Goal: Navigation & Orientation: Find specific page/section

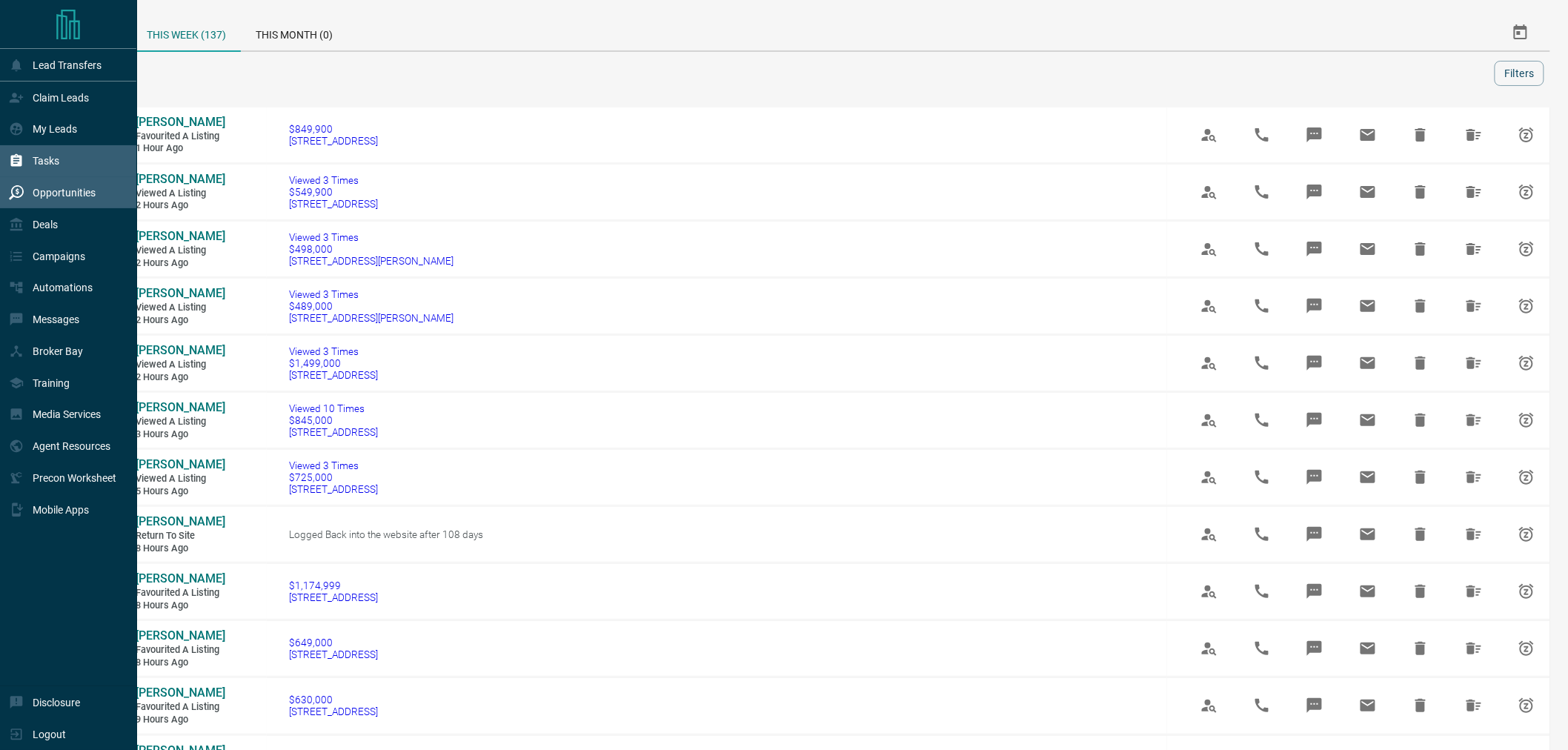
click at [52, 156] on div "Tasks" at bounding box center [34, 161] width 51 height 24
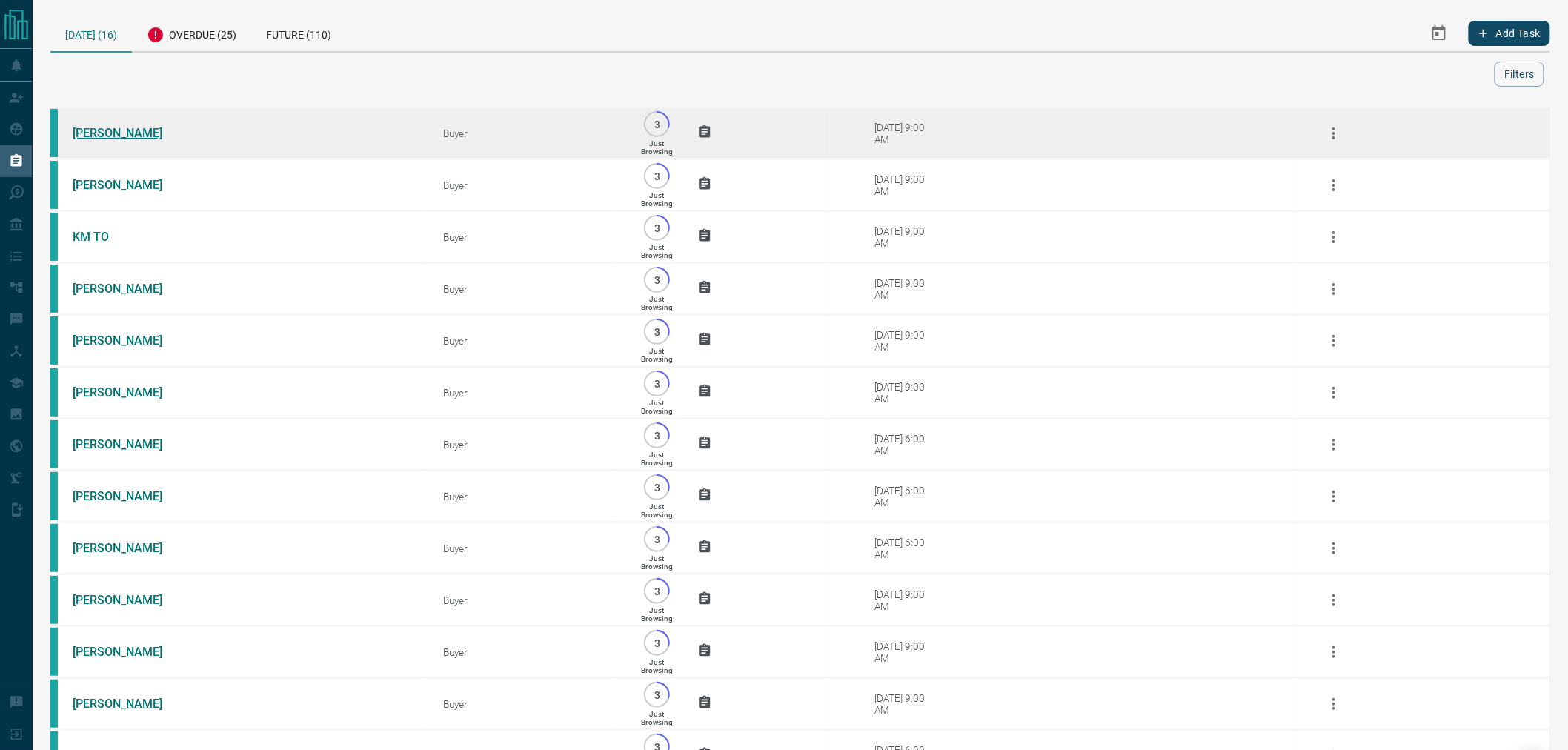
click at [114, 137] on link "[PERSON_NAME]" at bounding box center [127, 133] width 111 height 14
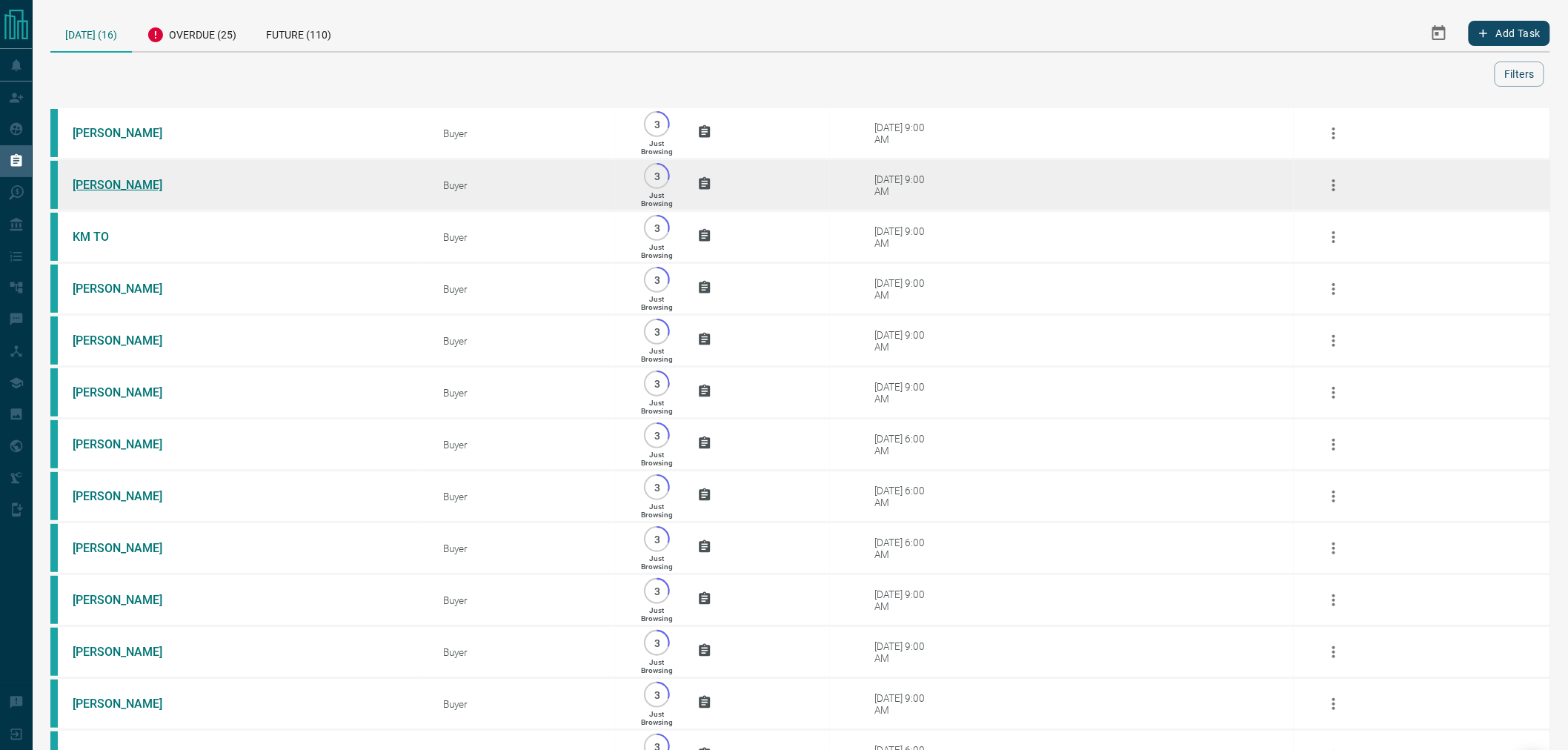
click at [114, 184] on link "[PERSON_NAME]" at bounding box center [127, 185] width 111 height 14
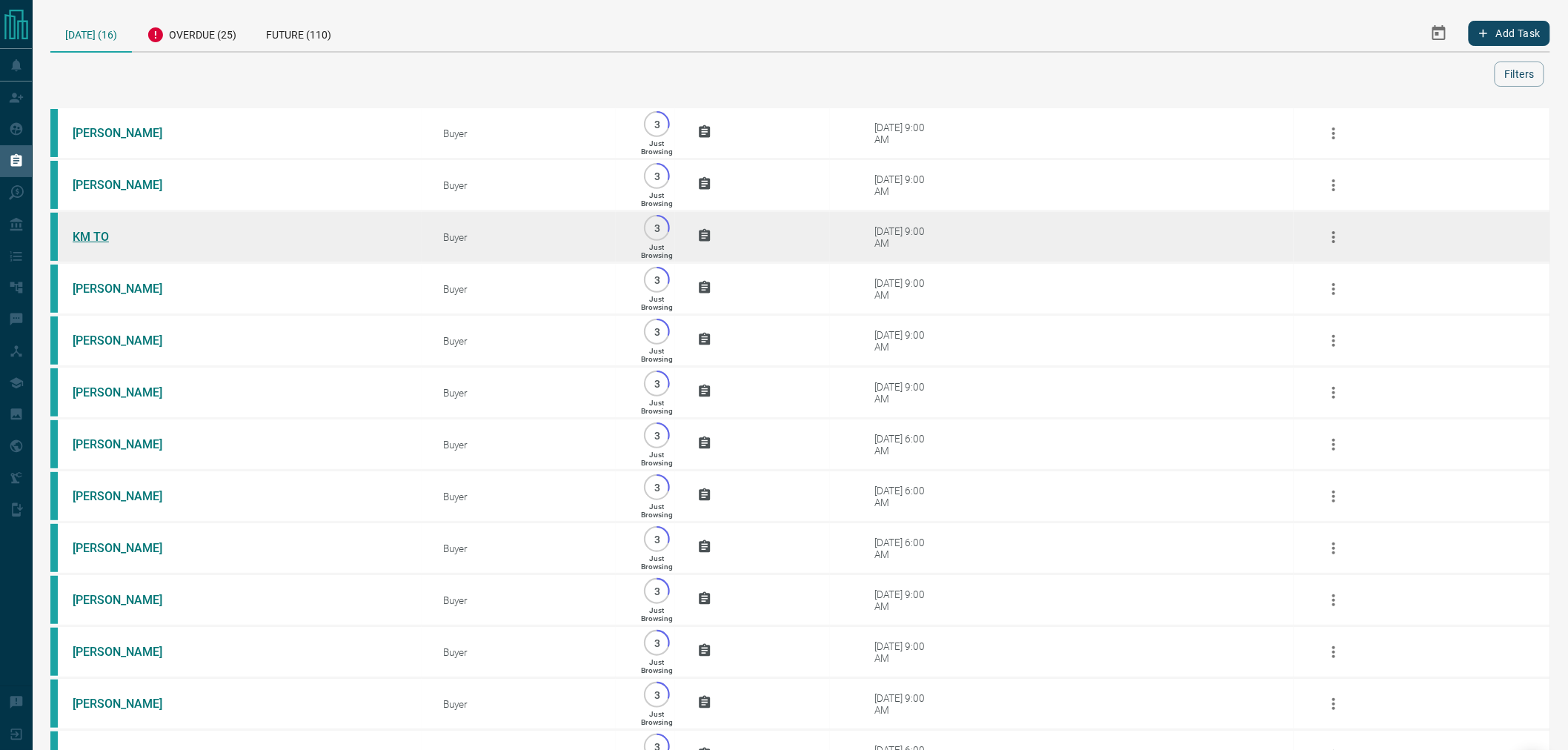
click at [105, 243] on link "KM TO" at bounding box center [127, 237] width 111 height 14
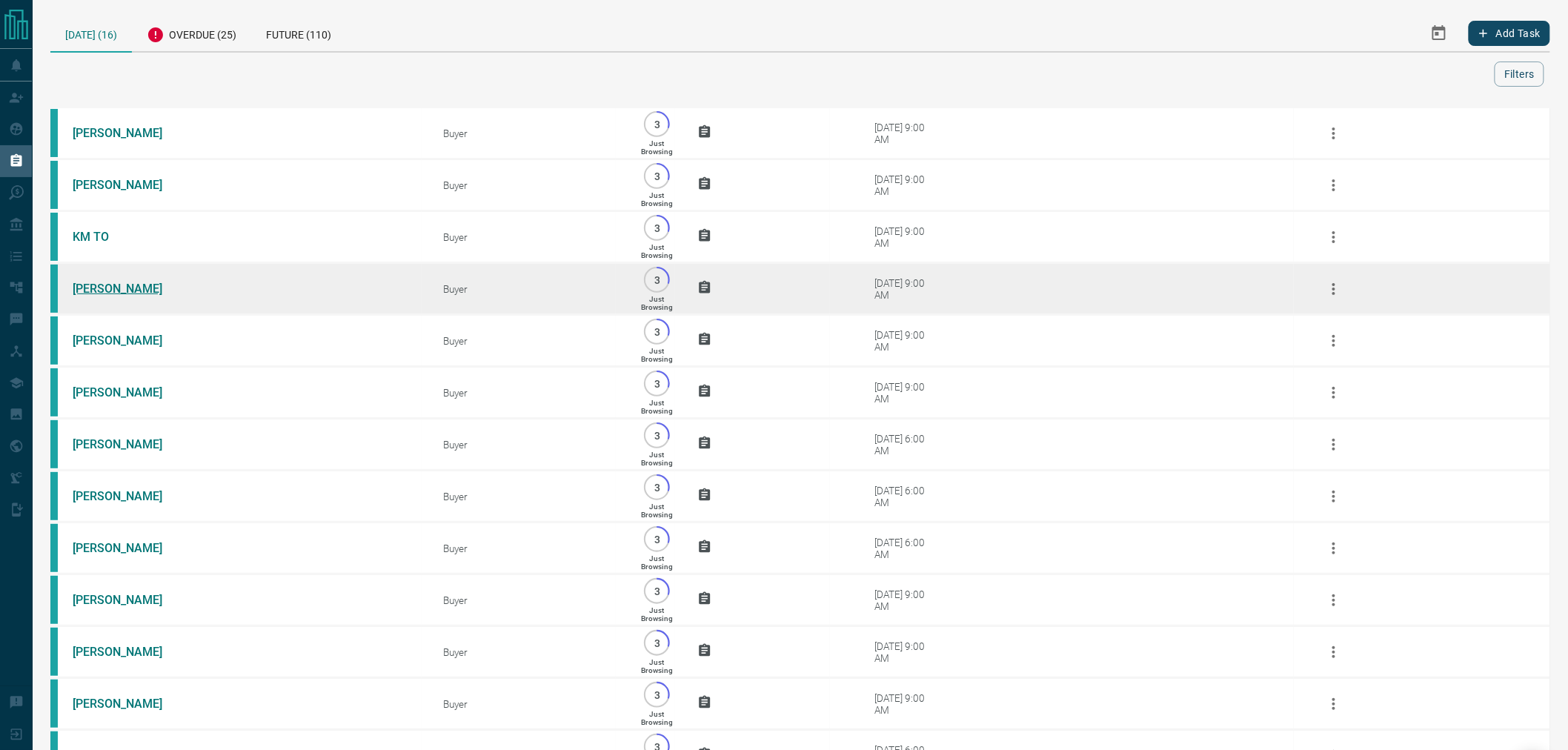
click at [95, 294] on link "[PERSON_NAME]" at bounding box center [127, 288] width 111 height 14
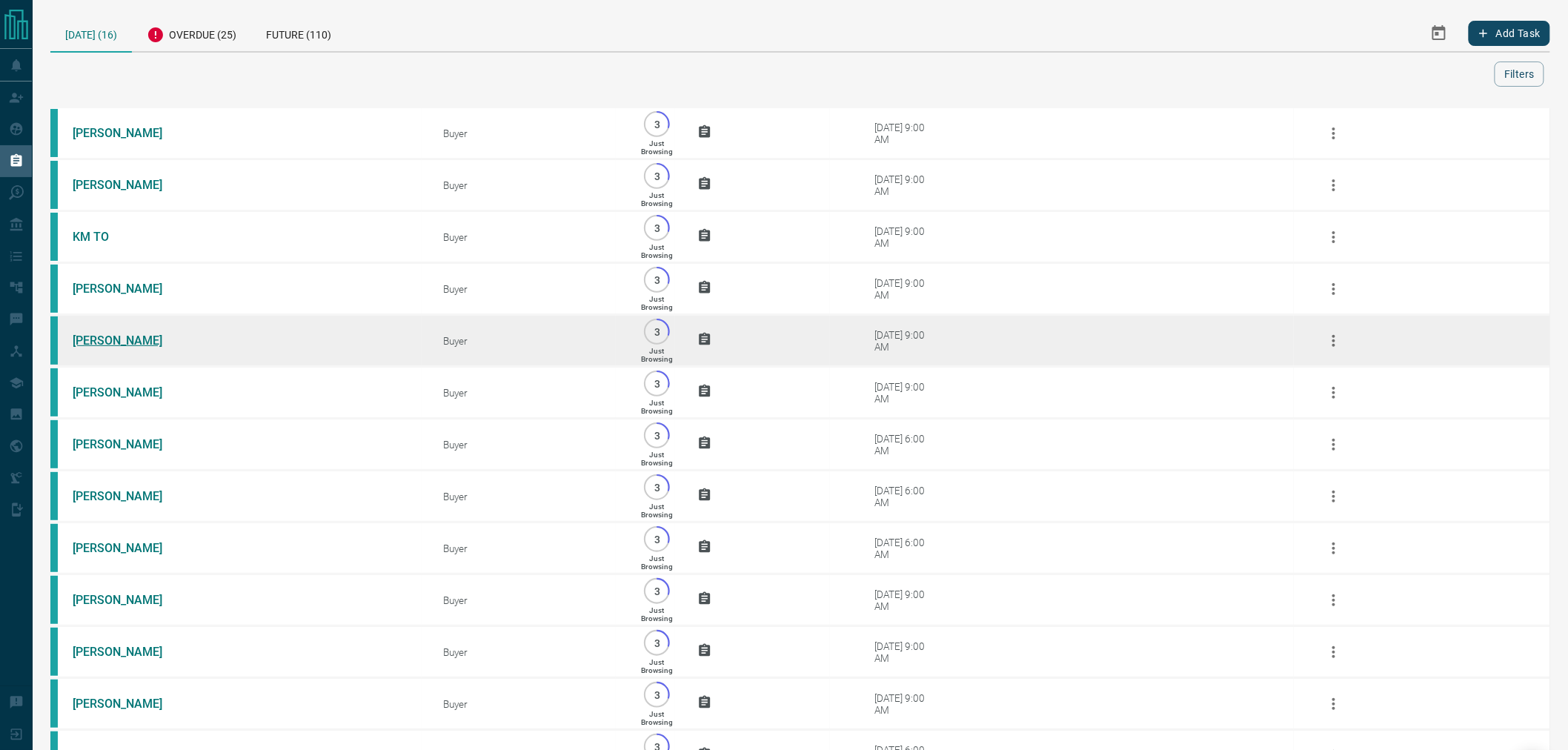
drag, startPoint x: 109, startPoint y: 350, endPoint x: 120, endPoint y: 344, distance: 12.5
click at [112, 348] on link "[PERSON_NAME]" at bounding box center [127, 341] width 111 height 14
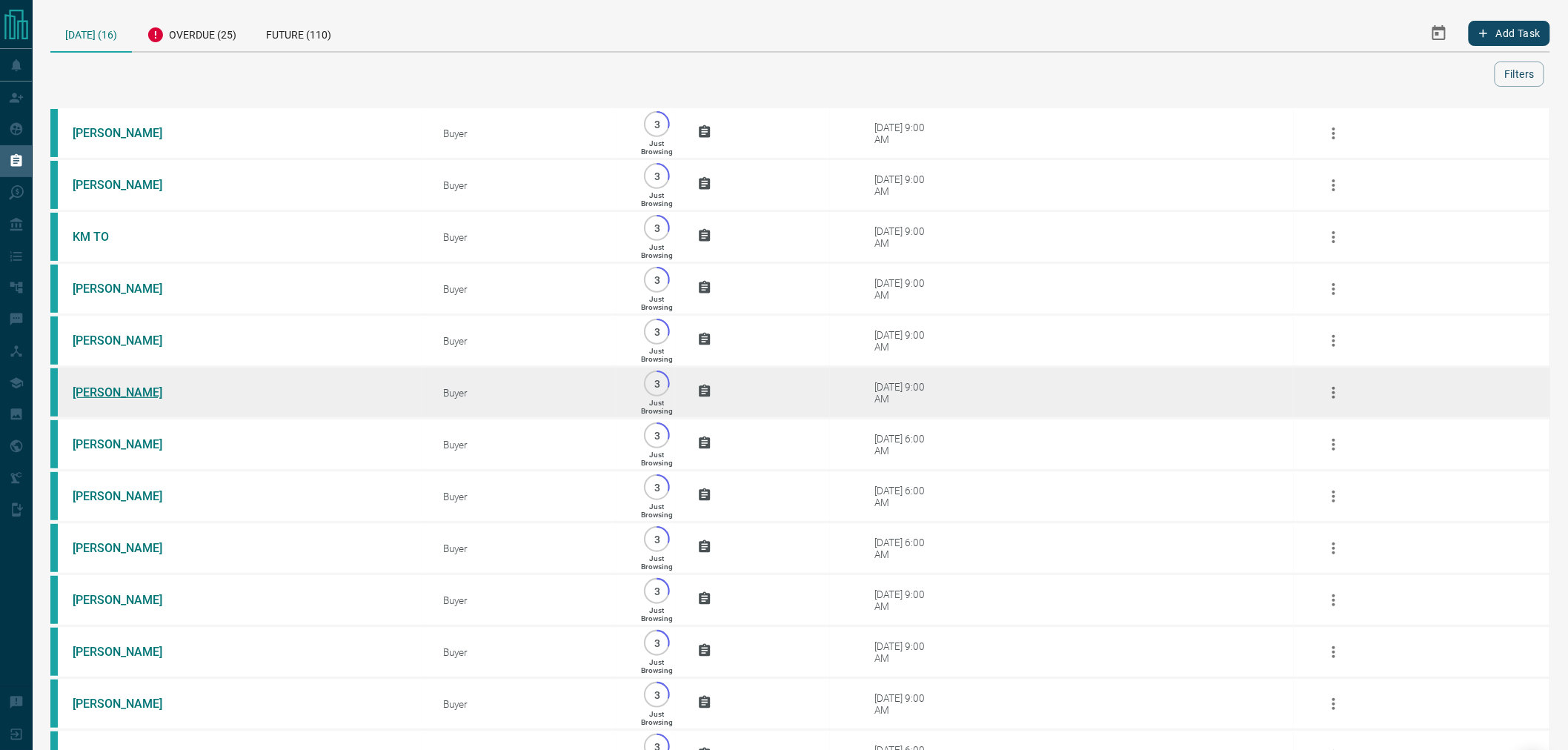
click at [100, 399] on link "[PERSON_NAME]" at bounding box center [127, 393] width 111 height 14
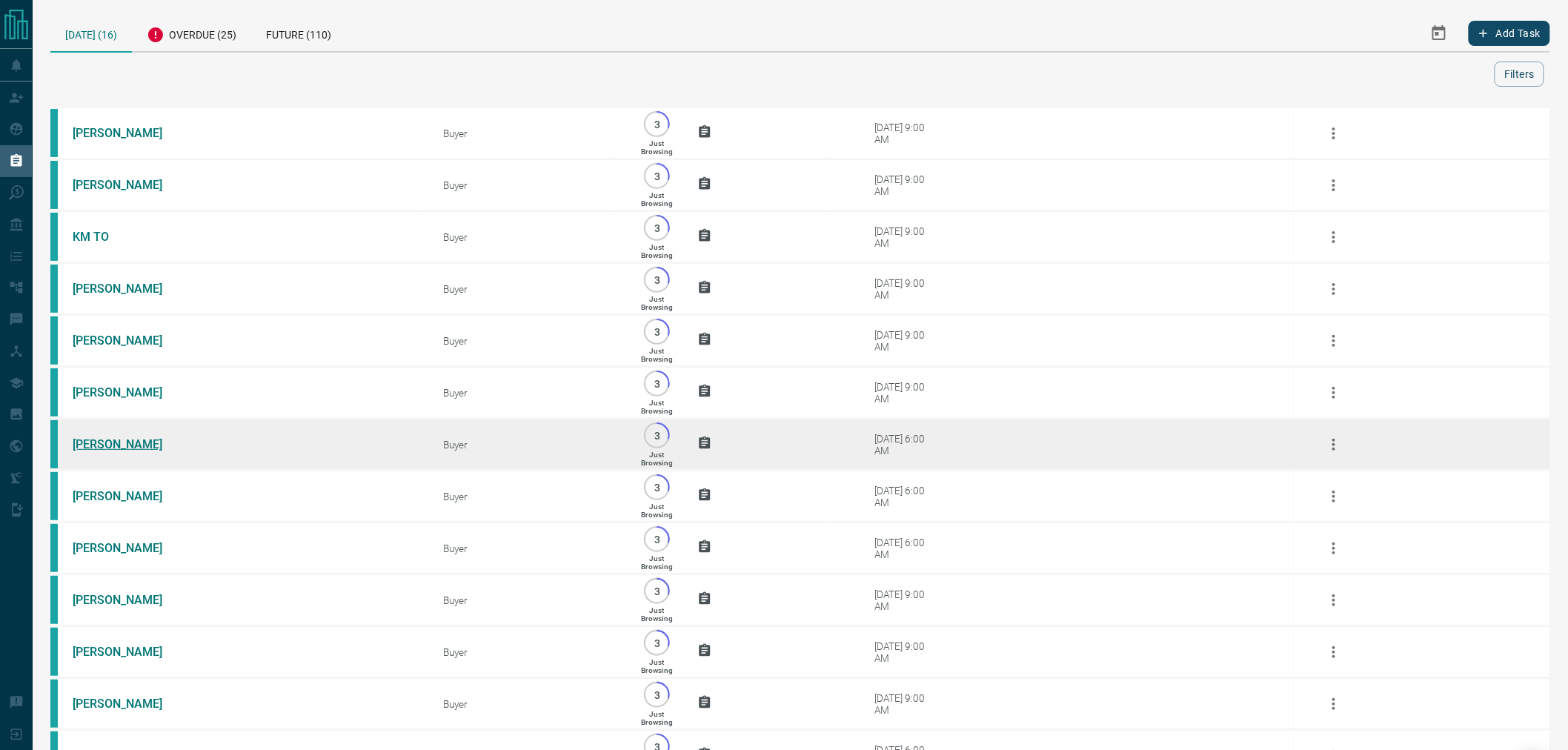
click at [96, 447] on link "[PERSON_NAME]" at bounding box center [127, 444] width 111 height 14
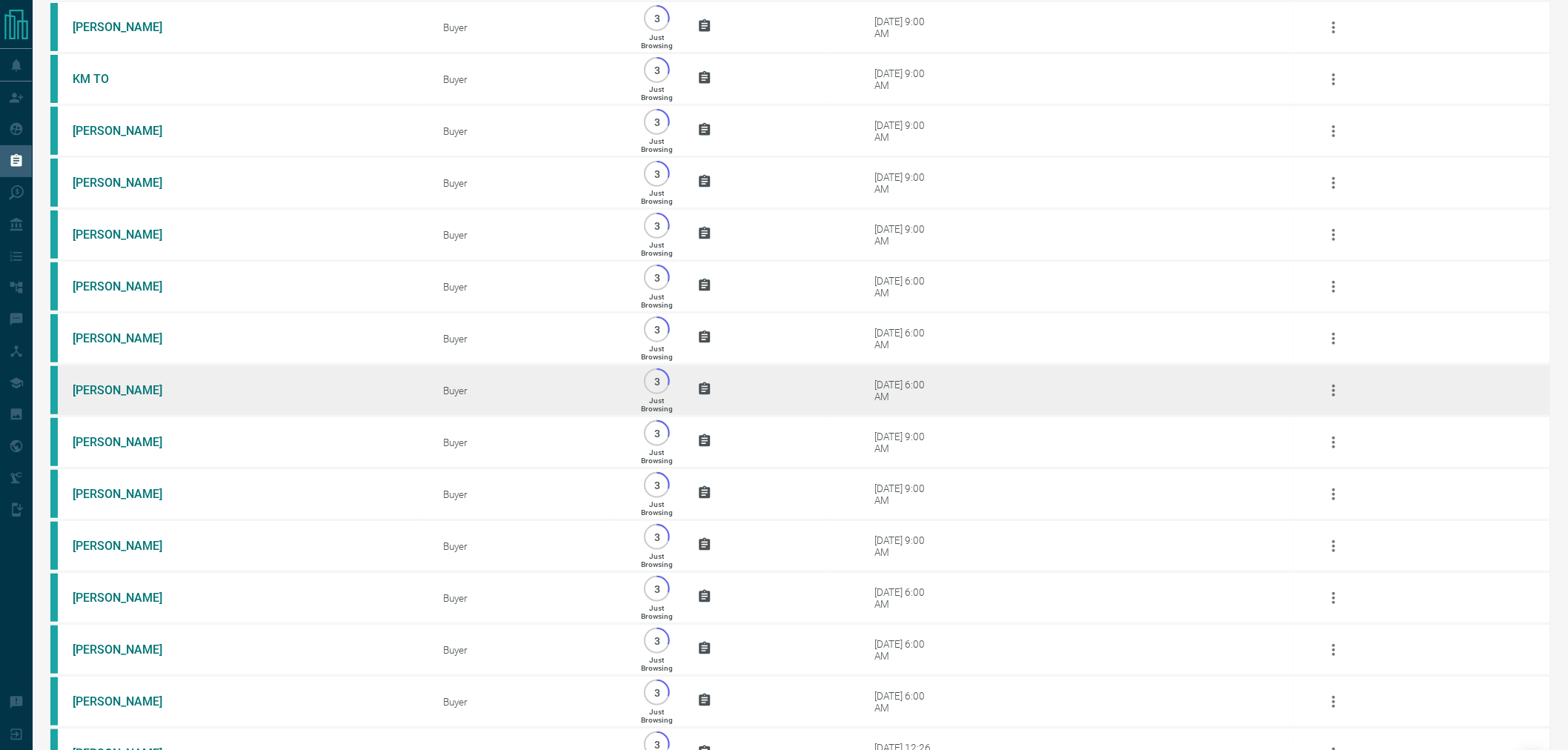
scroll to position [164, 0]
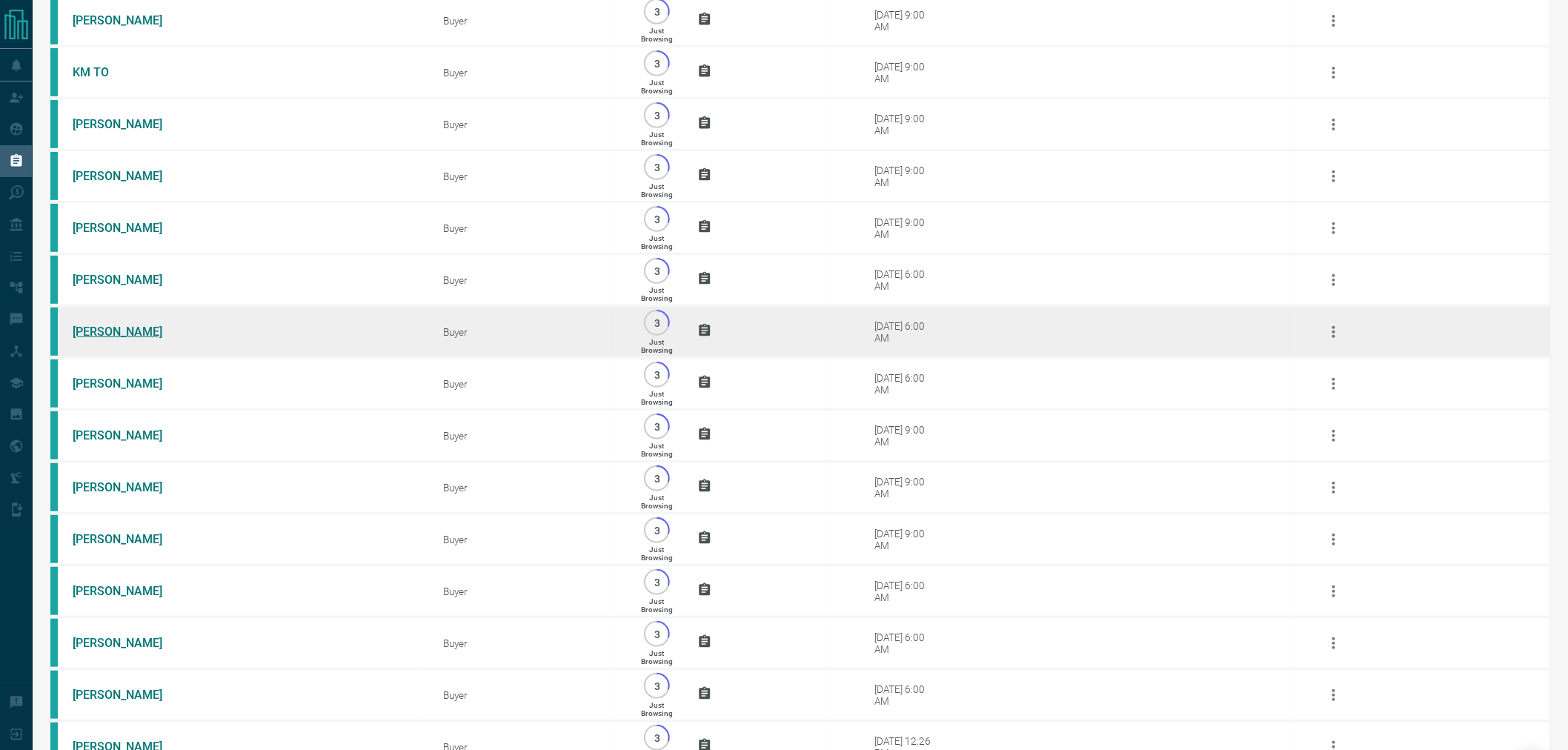
click at [114, 335] on link "[PERSON_NAME]" at bounding box center [127, 332] width 111 height 14
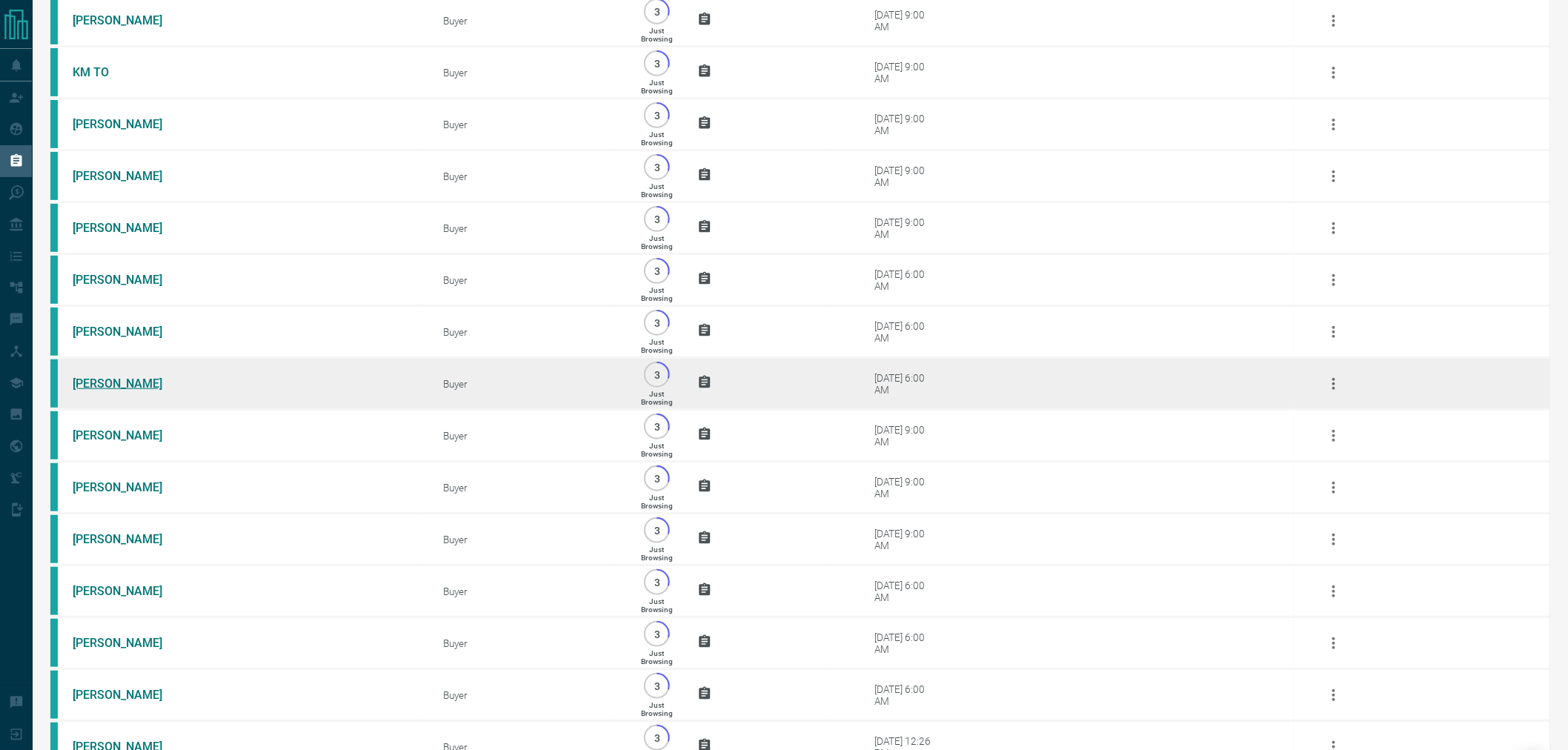
click at [101, 391] on link "[PERSON_NAME]" at bounding box center [127, 383] width 111 height 14
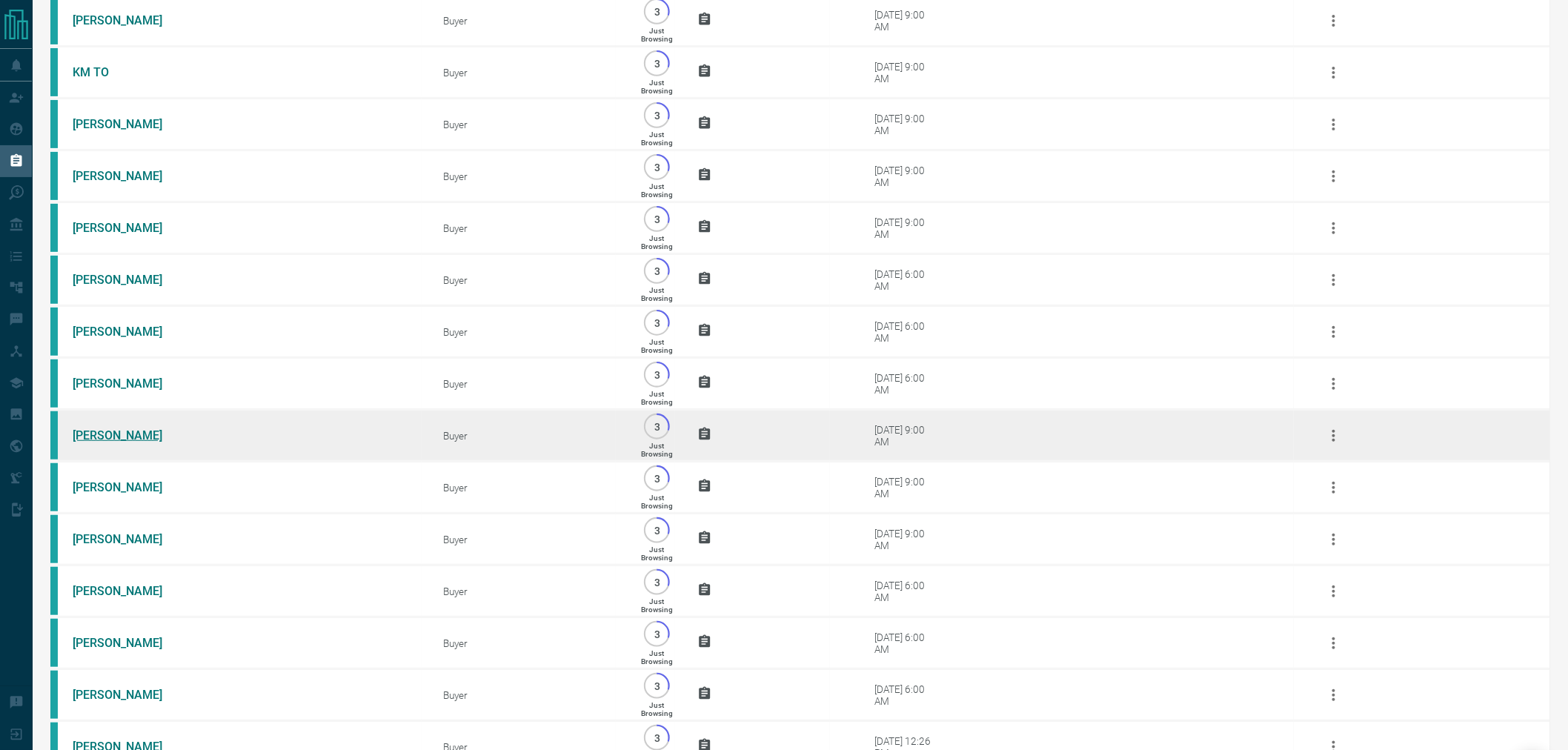
click at [97, 443] on link "[PERSON_NAME]" at bounding box center [127, 436] width 111 height 14
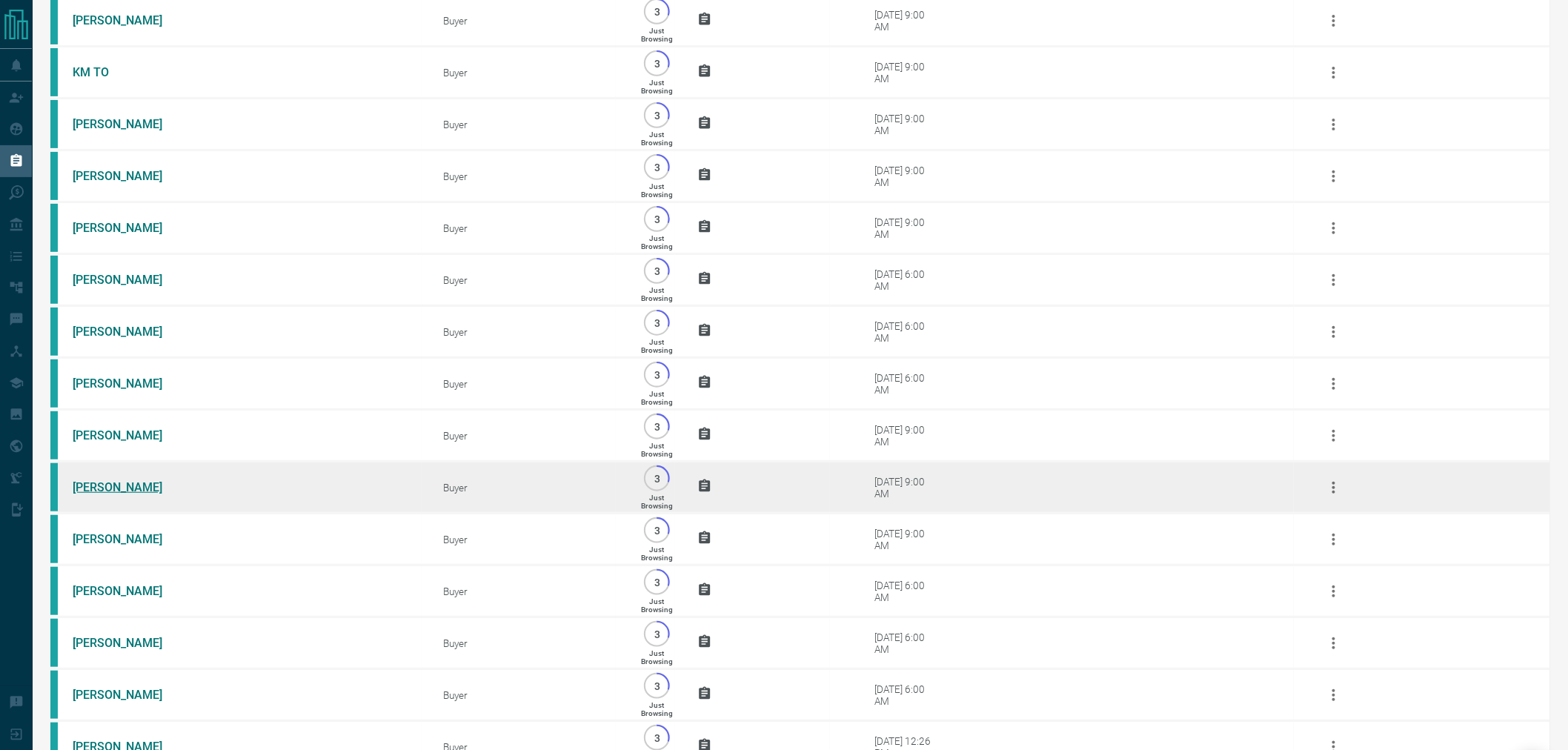
click at [99, 494] on link "[PERSON_NAME]" at bounding box center [127, 487] width 111 height 14
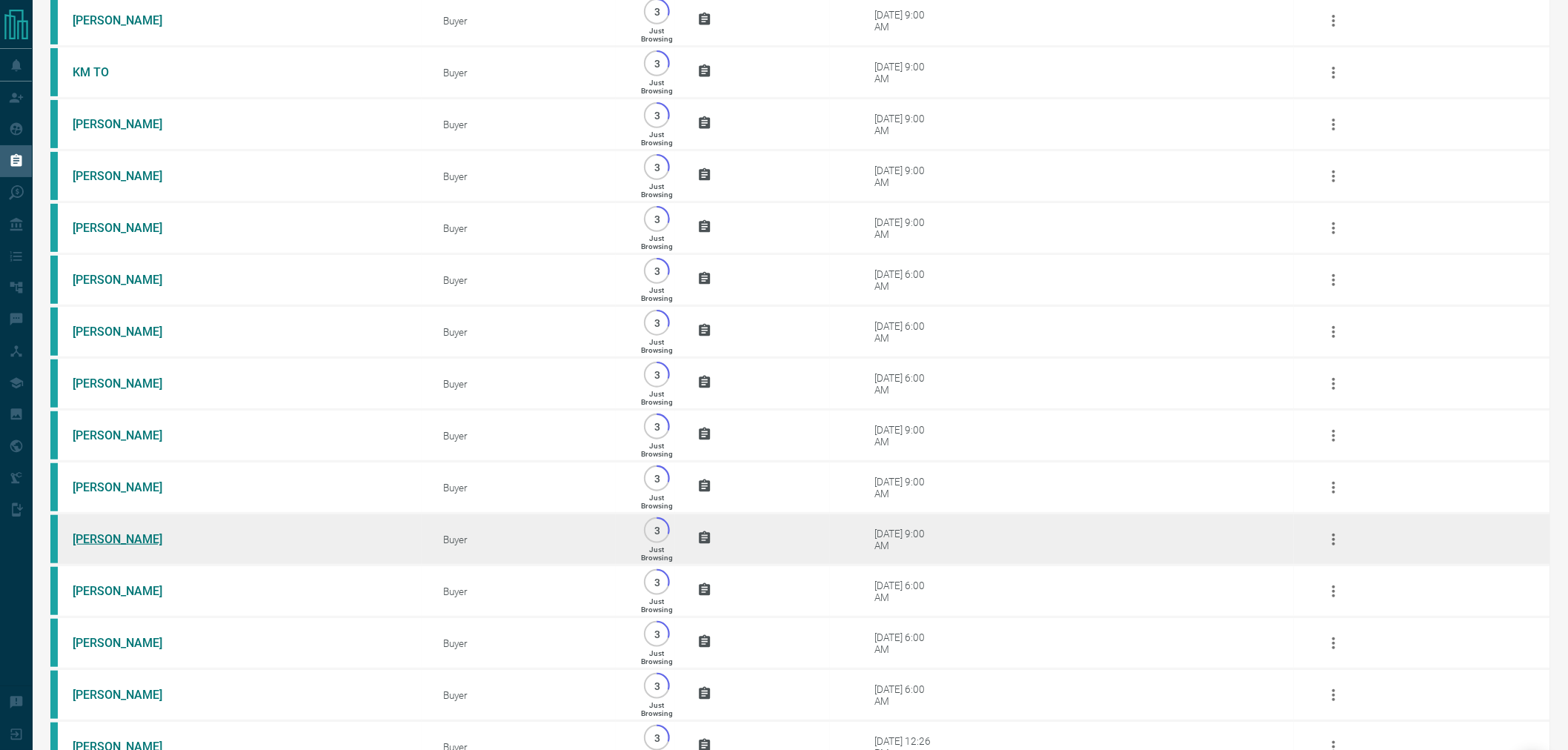
click at [102, 547] on link "[PERSON_NAME]" at bounding box center [127, 539] width 111 height 14
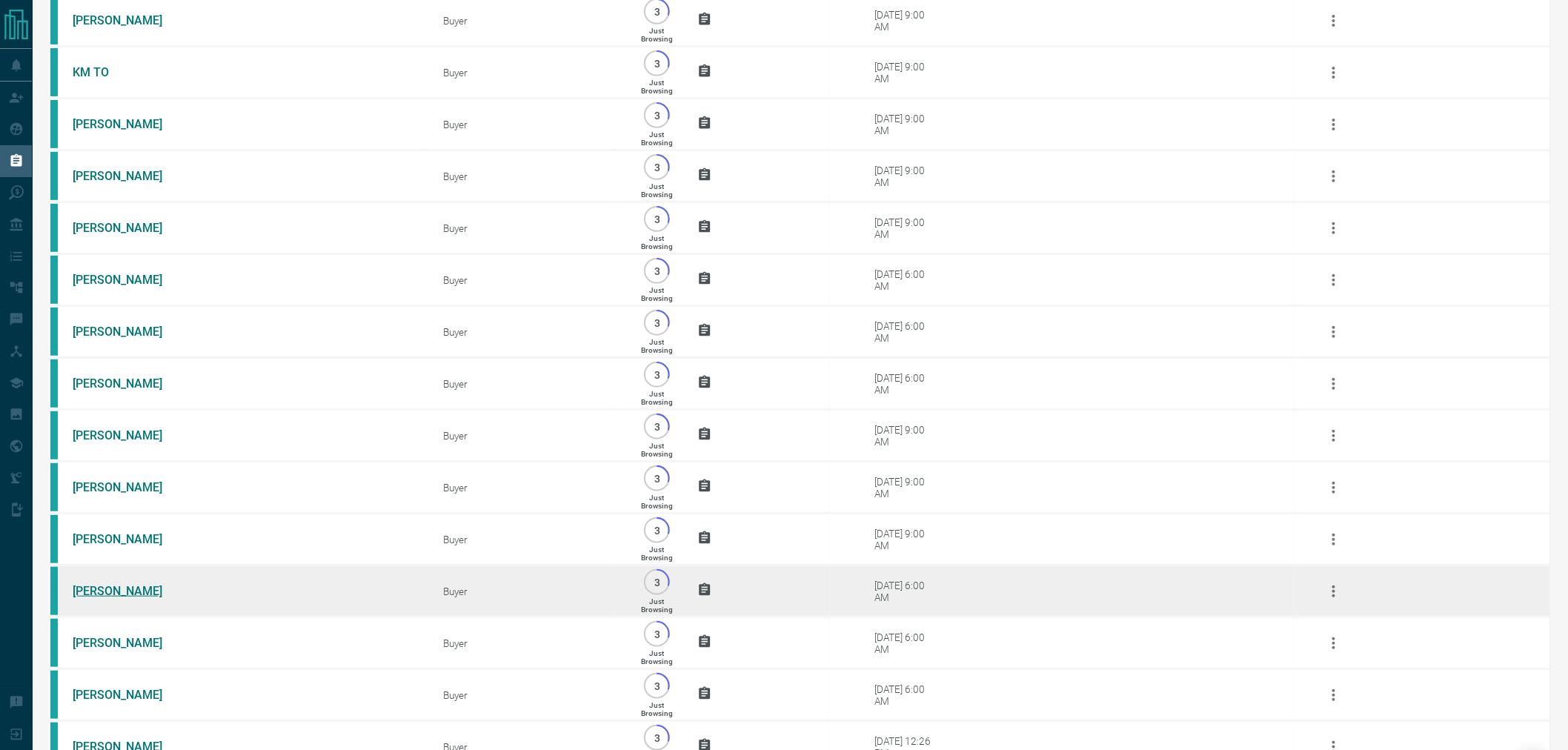
click at [101, 598] on link "[PERSON_NAME]" at bounding box center [127, 592] width 111 height 14
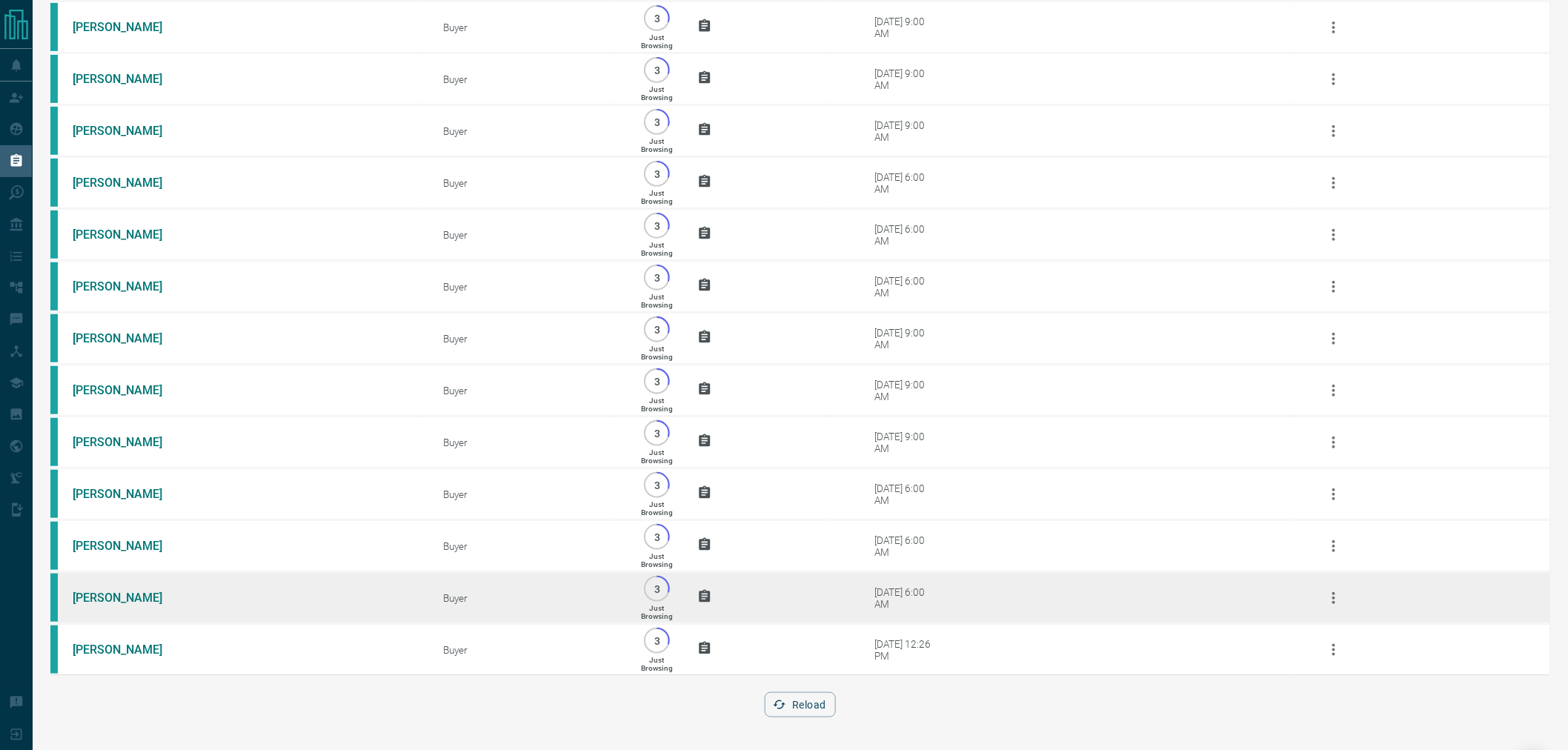
scroll to position [284, 0]
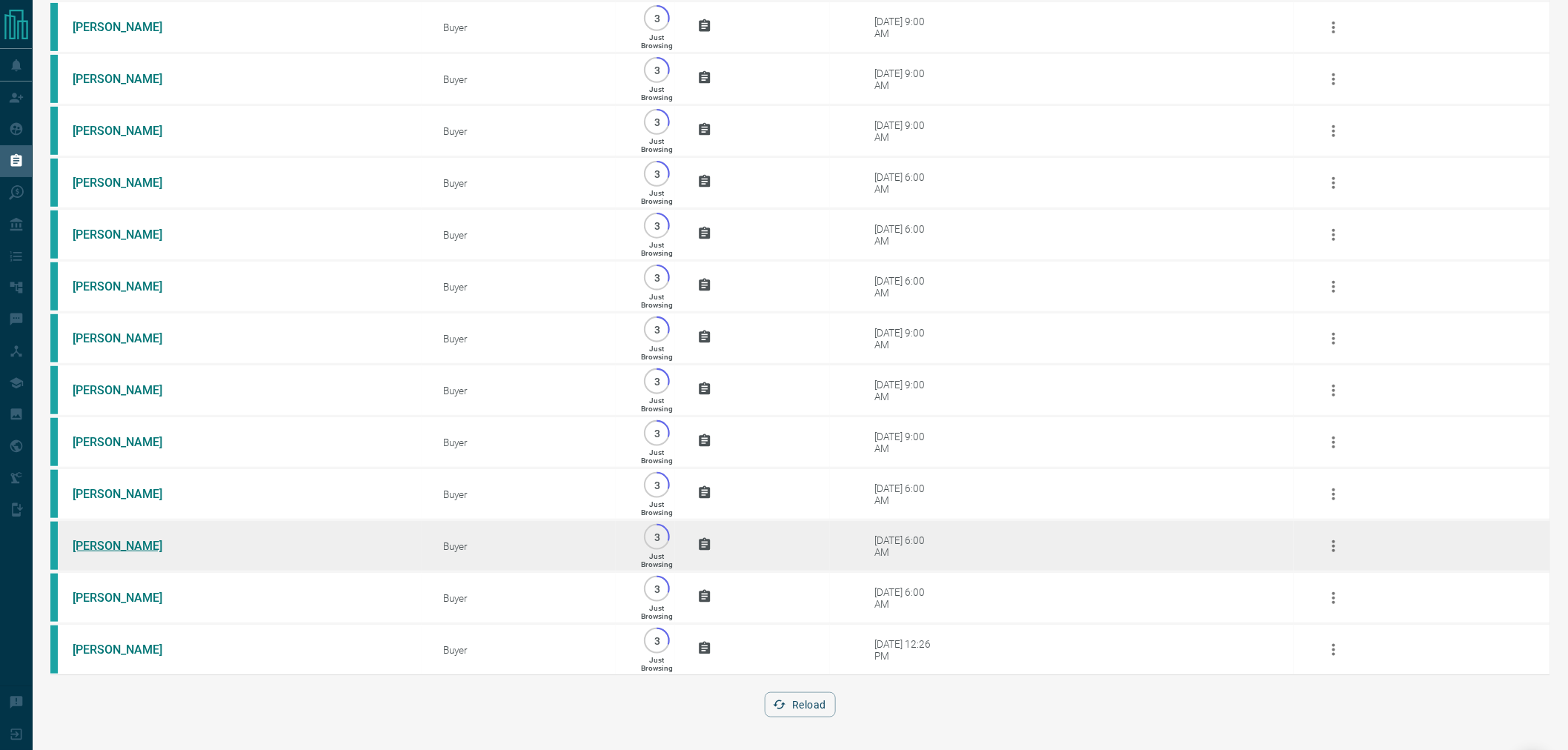
click at [132, 539] on link "[PERSON_NAME]" at bounding box center [127, 546] width 111 height 14
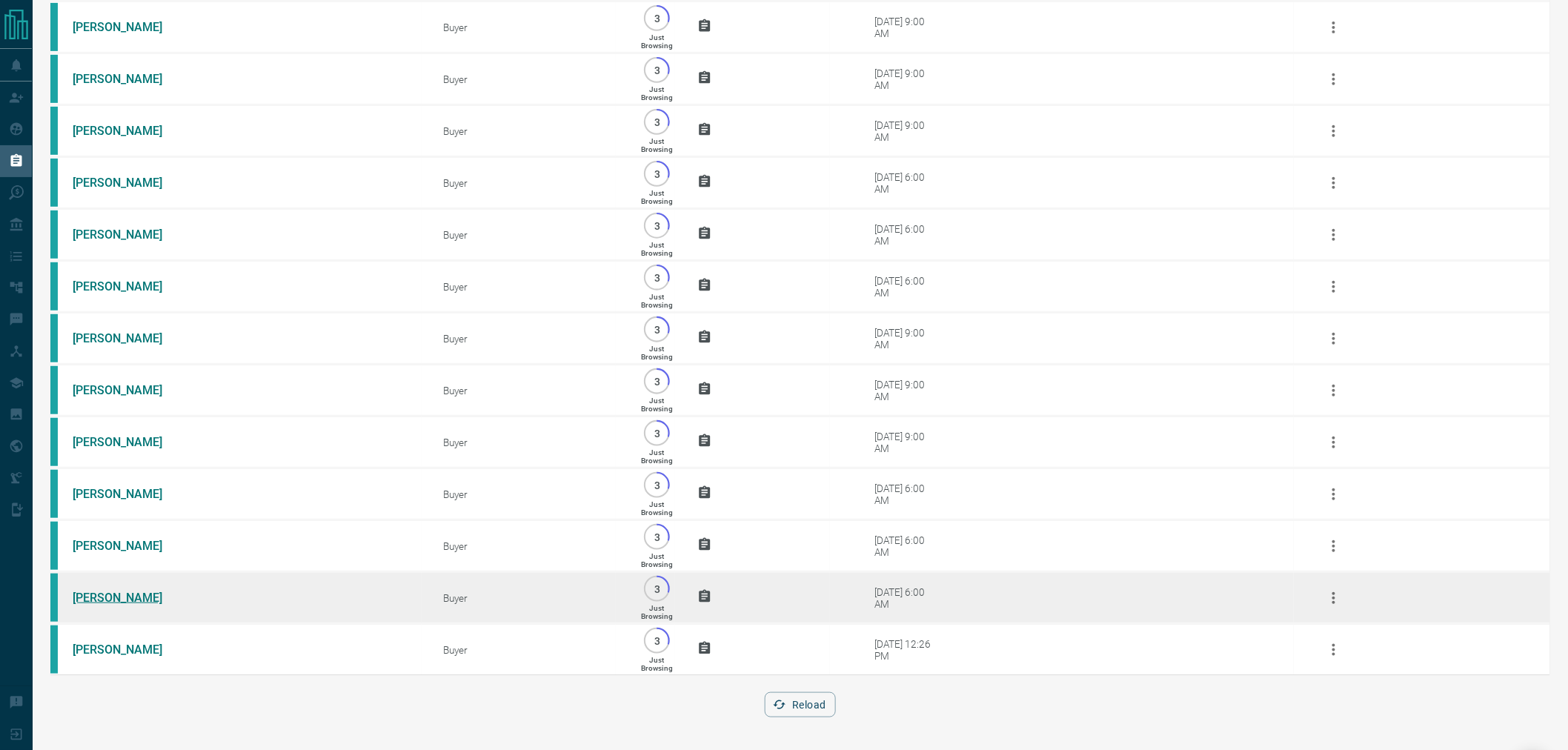
click at [120, 593] on link "[PERSON_NAME]" at bounding box center [127, 598] width 111 height 14
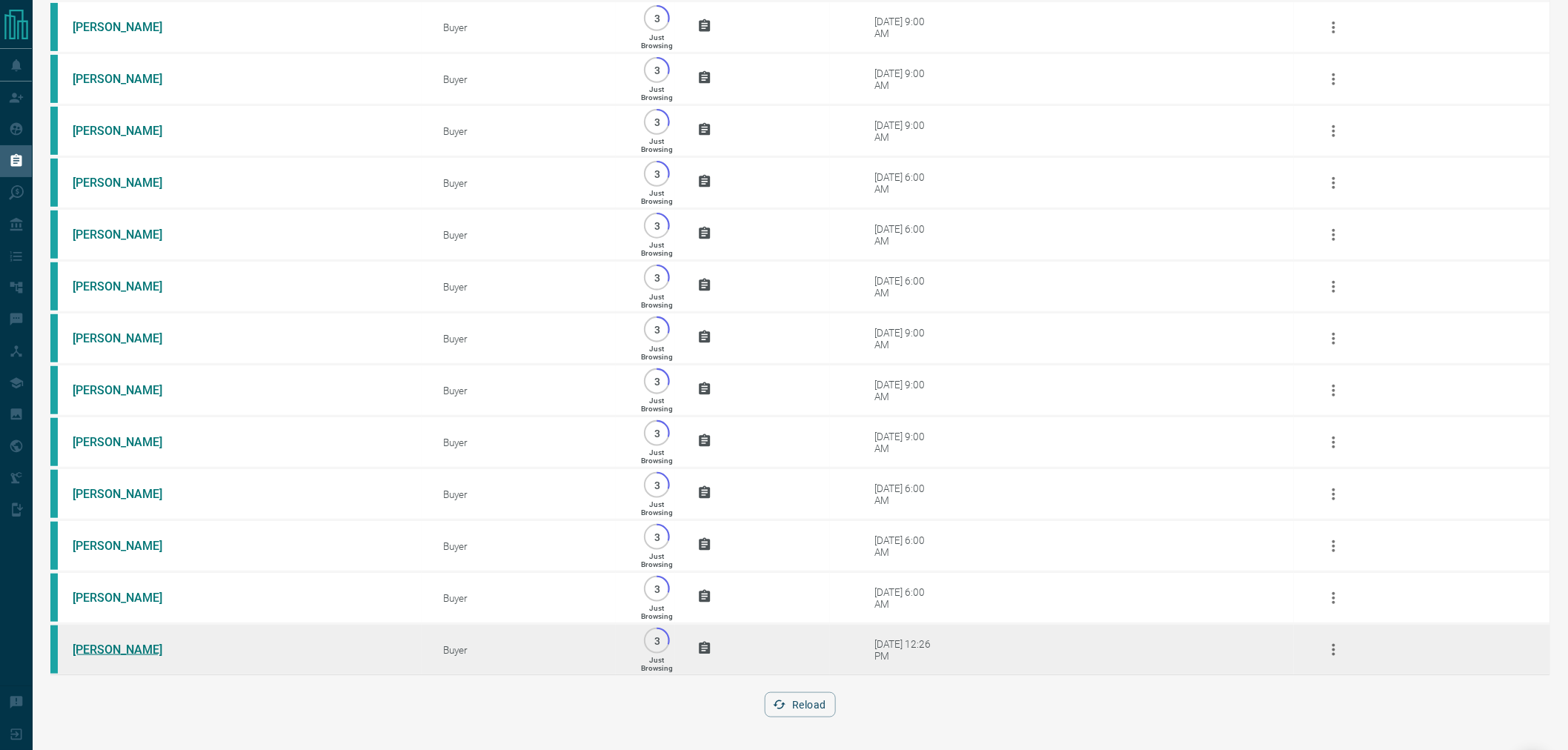
click at [107, 648] on link "[PERSON_NAME]" at bounding box center [127, 650] width 111 height 14
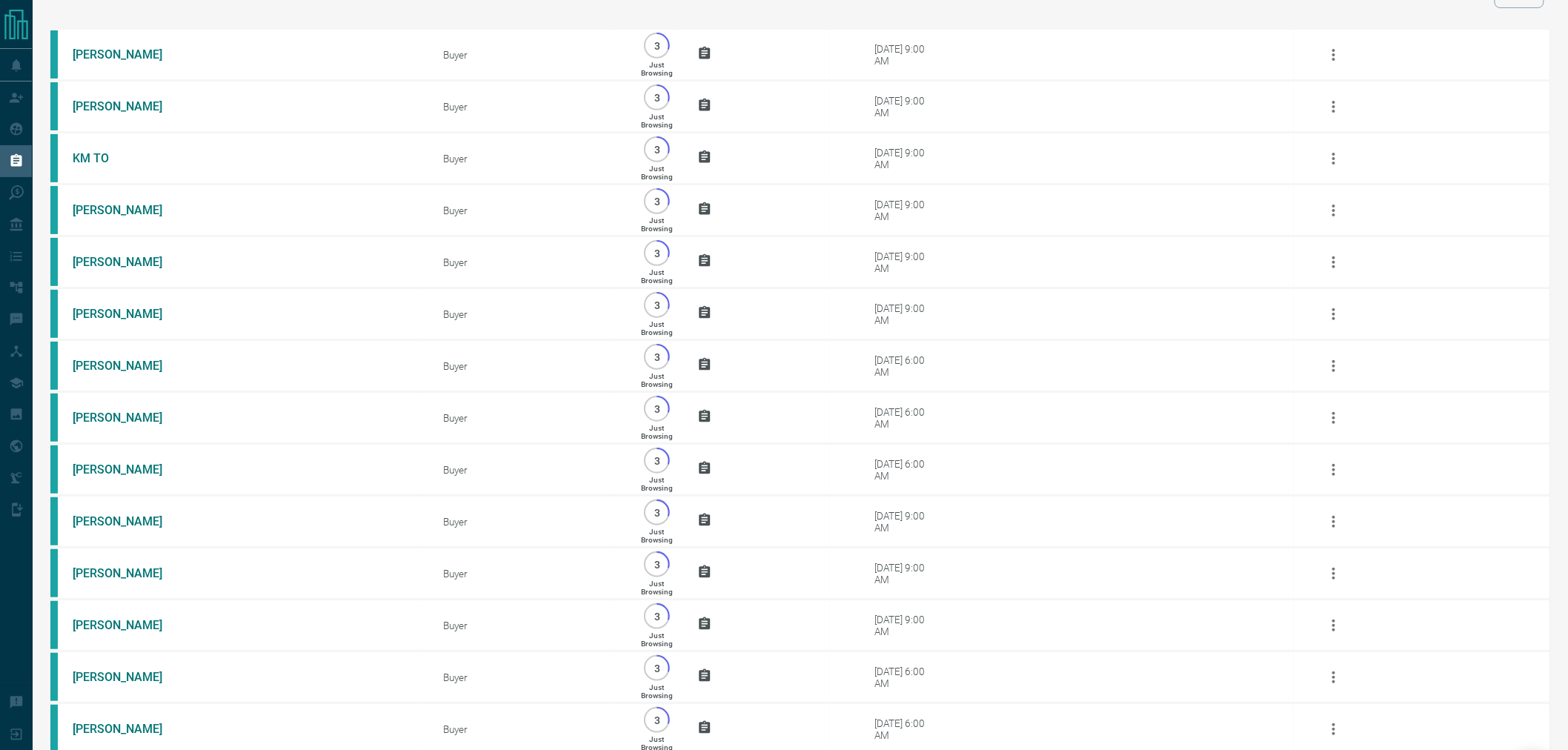
scroll to position [0, 0]
